Goal: Task Accomplishment & Management: Manage account settings

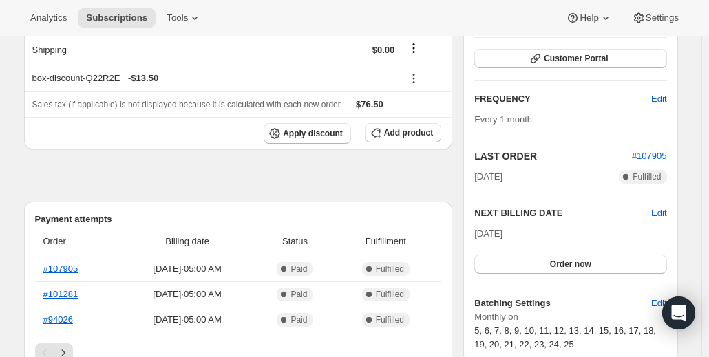
scroll to position [203, 0]
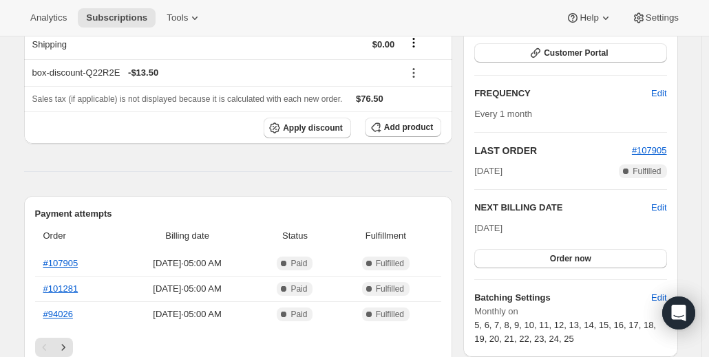
drag, startPoint x: 537, startPoint y: 166, endPoint x: 440, endPoint y: 170, distance: 97.8
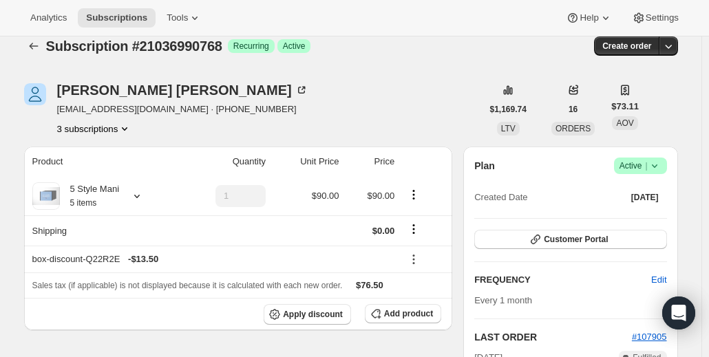
scroll to position [13, 0]
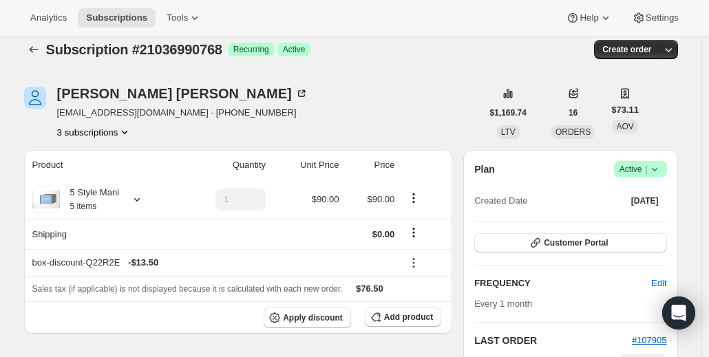
click at [122, 131] on icon "Product actions" at bounding box center [125, 132] width 14 height 14
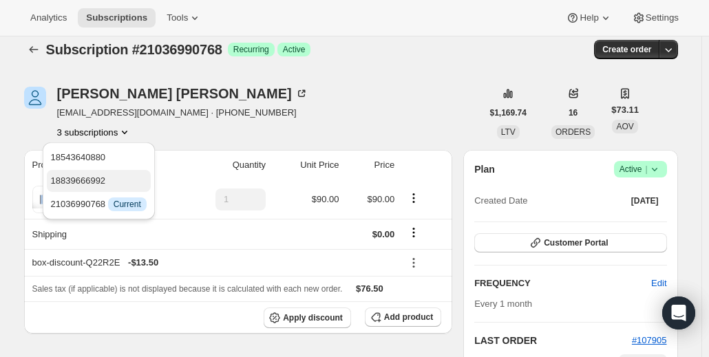
click at [103, 177] on span "18839666992" at bounding box center [99, 181] width 96 height 14
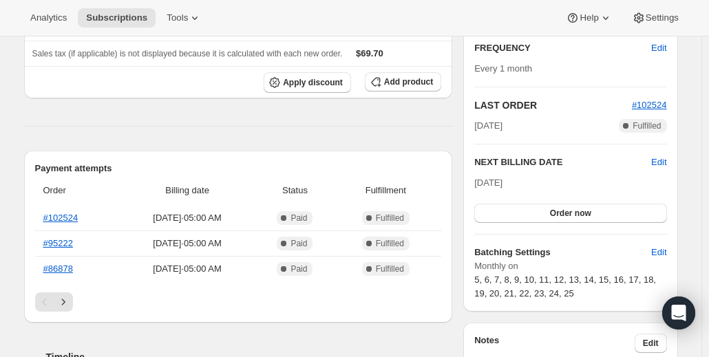
scroll to position [255, 0]
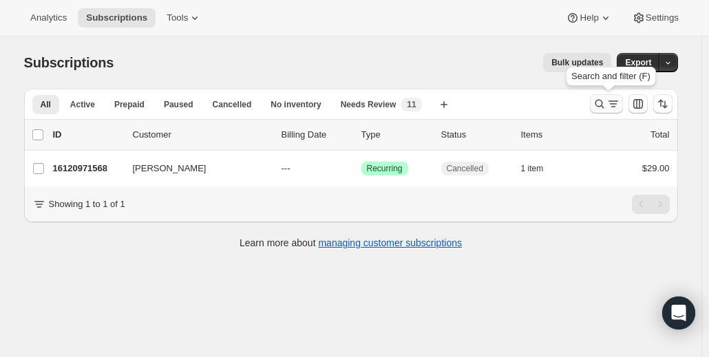
click at [601, 101] on icon "Search and filter results" at bounding box center [599, 104] width 14 height 14
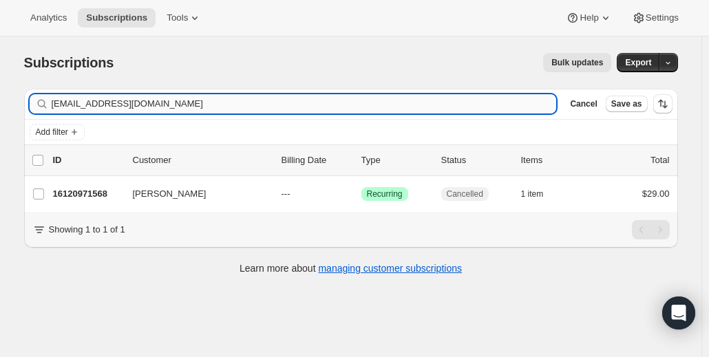
drag, startPoint x: 149, startPoint y: 102, endPoint x: 55, endPoint y: 111, distance: 93.9
click at [55, 111] on input "[EMAIL_ADDRESS][DOMAIN_NAME]" at bounding box center [304, 103] width 505 height 19
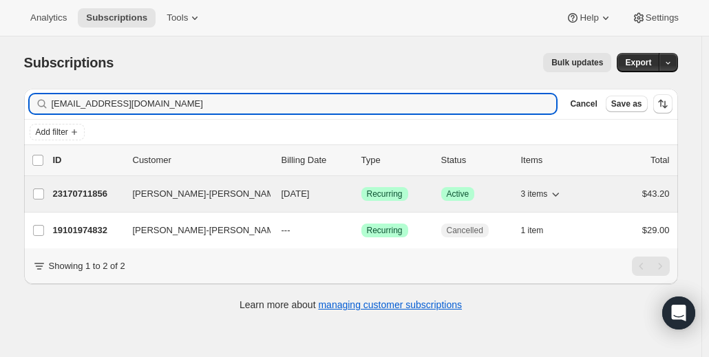
type input "[EMAIL_ADDRESS][DOMAIN_NAME]"
click at [76, 192] on p "23170711856" at bounding box center [87, 194] width 69 height 14
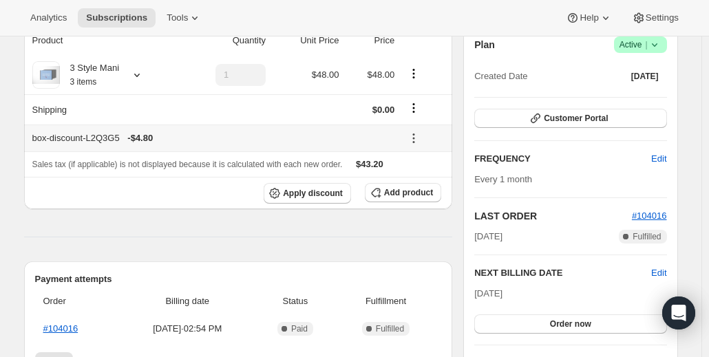
scroll to position [140, 0]
